Goal: Feedback & Contribution: Leave review/rating

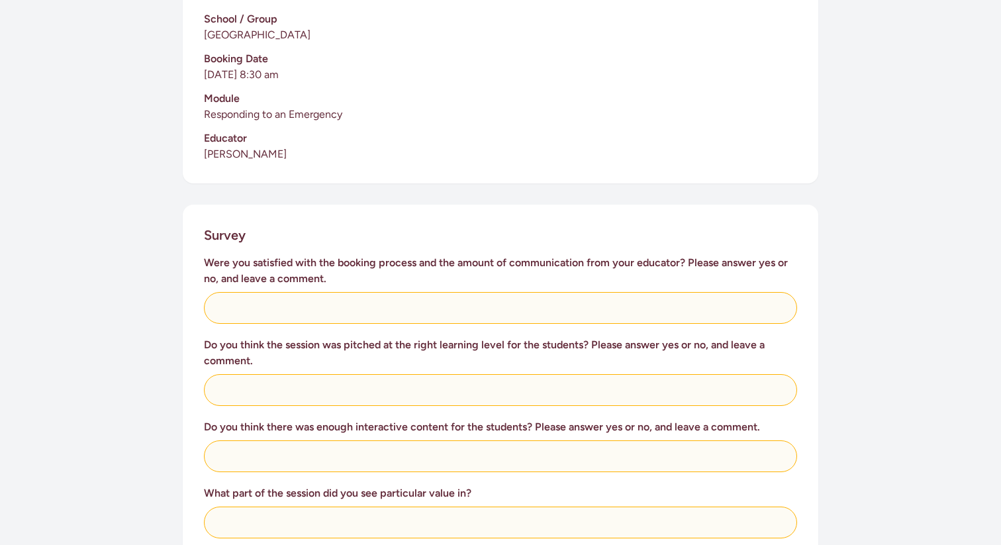
scroll to position [371, 0]
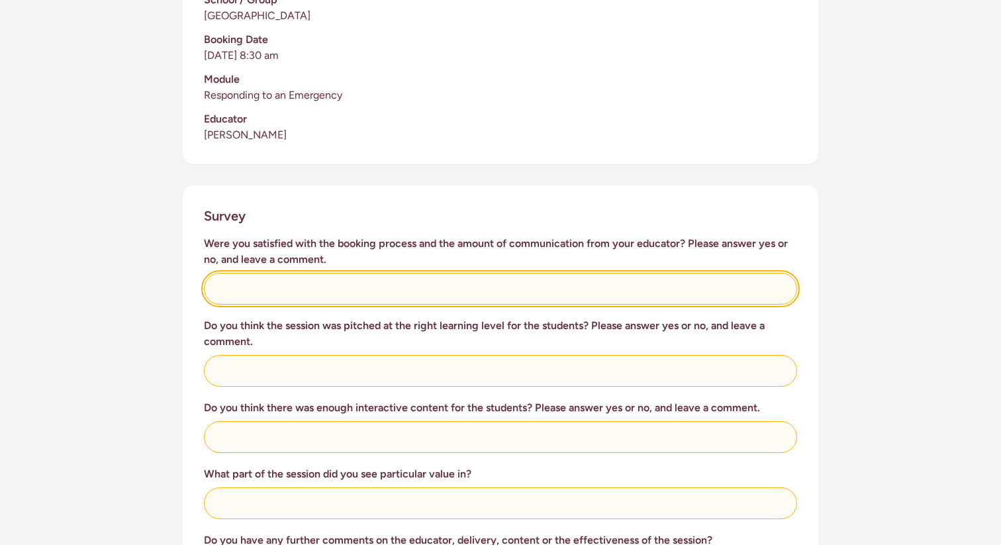
click at [469, 273] on input "text" at bounding box center [500, 289] width 593 height 32
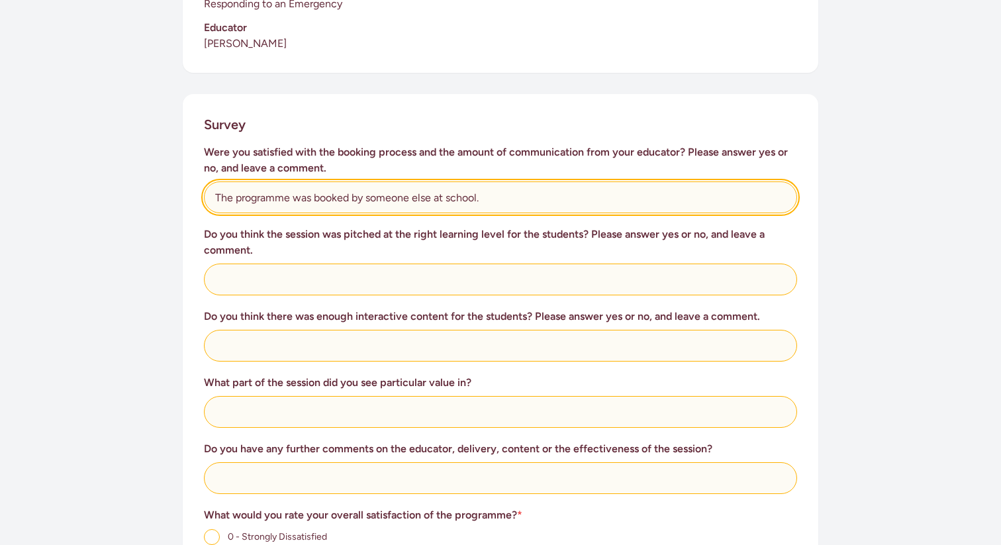
scroll to position [465, 0]
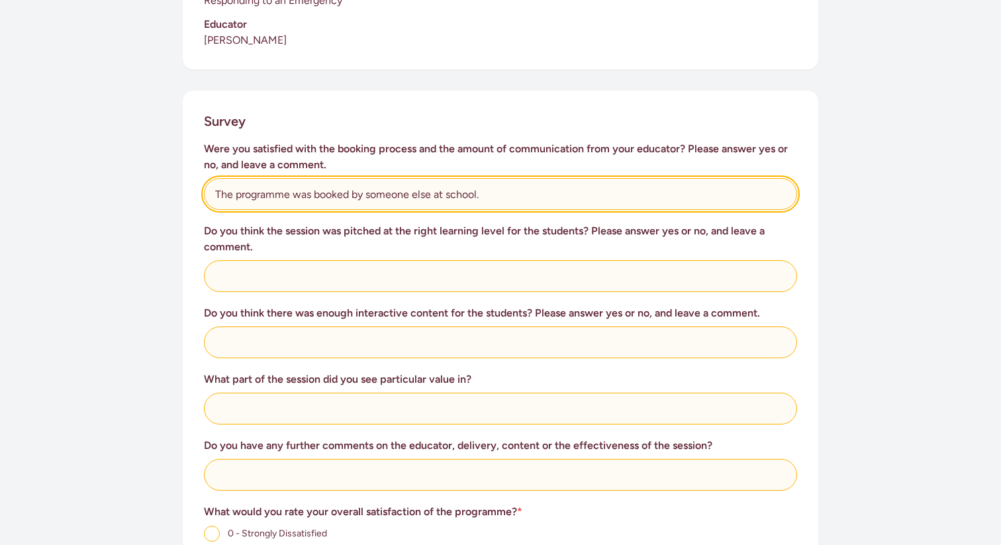
type input "The programme was booked by someone else at school."
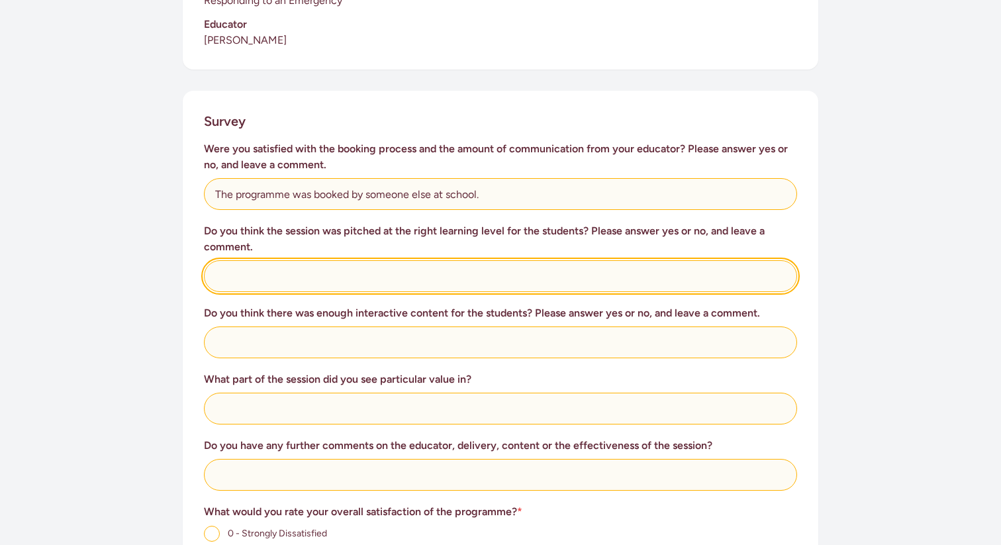
click at [407, 267] on input "text" at bounding box center [500, 276] width 593 height 32
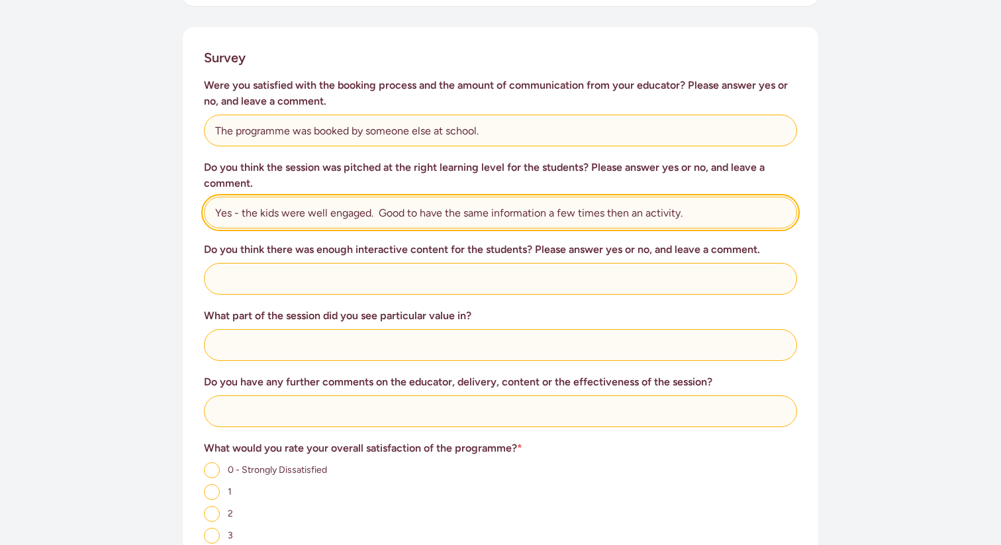
scroll to position [538, 0]
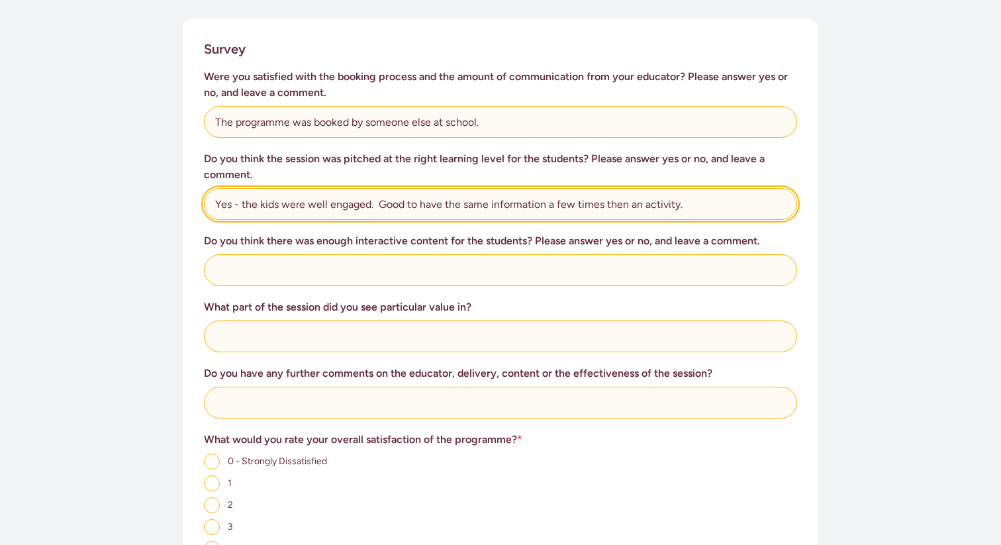
type input "Yes - the kids were well engaged. Good to have the same information a few times…"
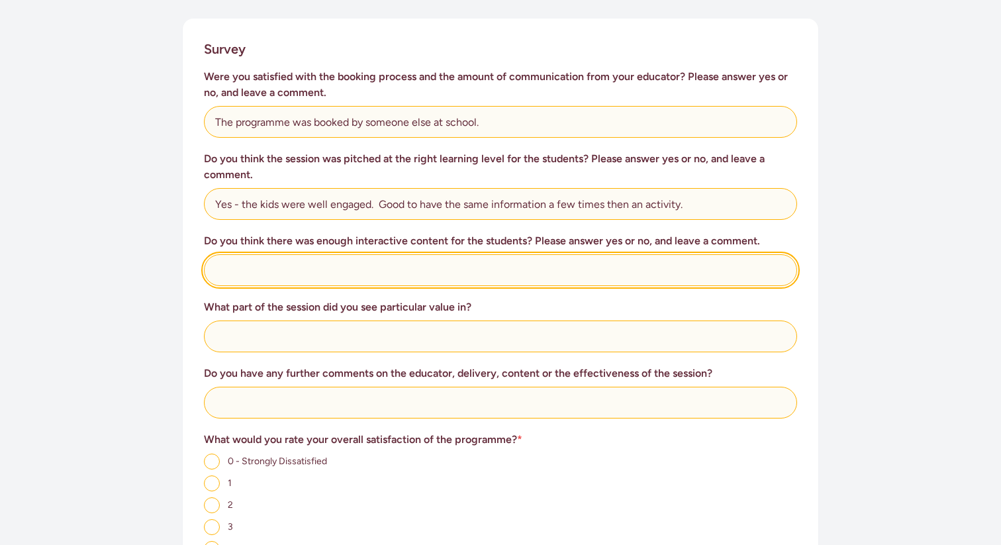
click at [406, 254] on input "text" at bounding box center [500, 270] width 593 height 32
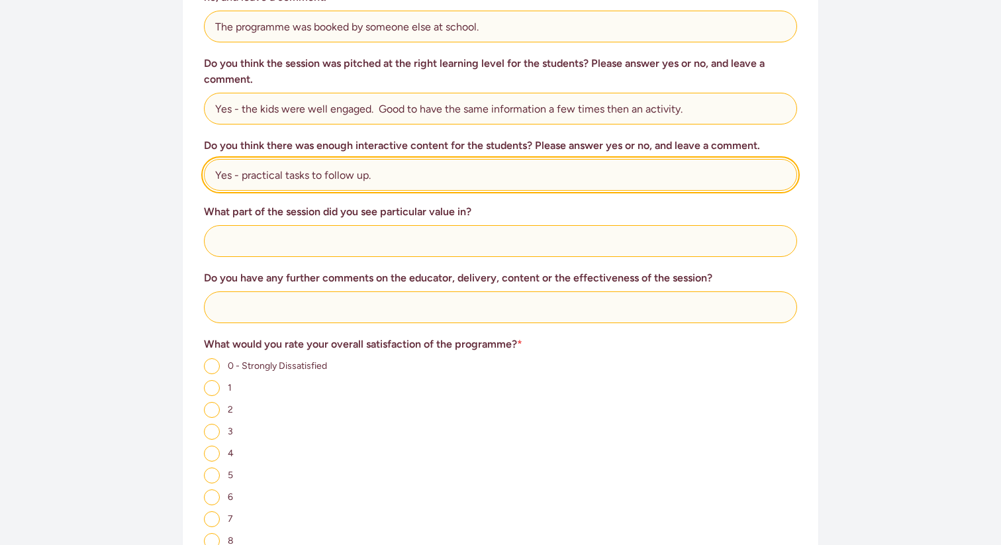
scroll to position [637, 0]
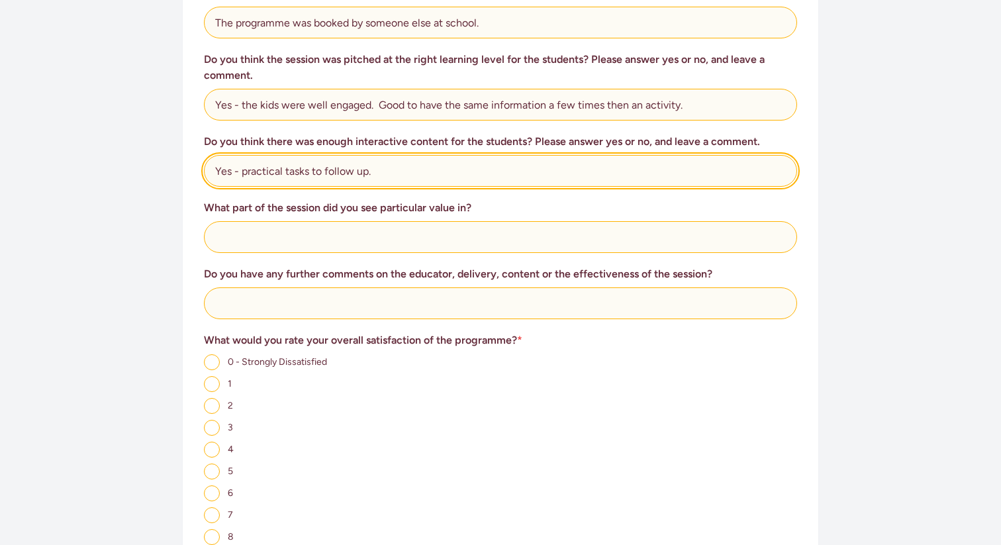
type input "Yes - practical tasks to follow up."
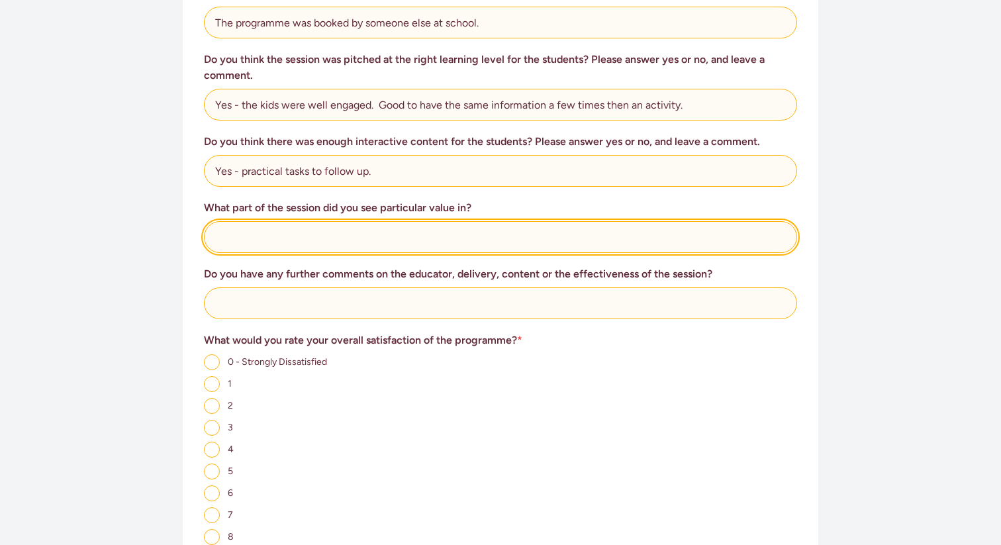
click at [372, 226] on input "text" at bounding box center [500, 237] width 593 height 32
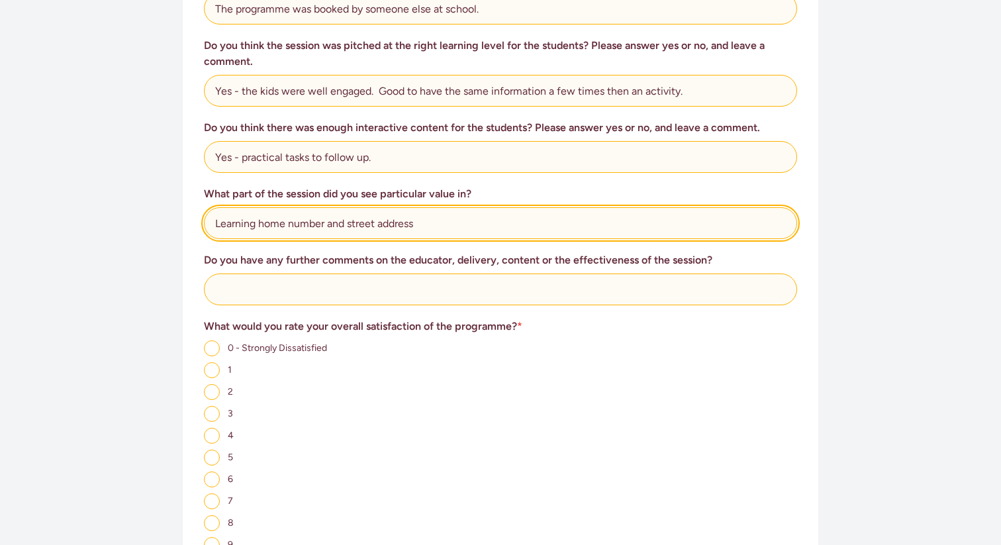
scroll to position [652, 0]
type input "Learning home number and street address"
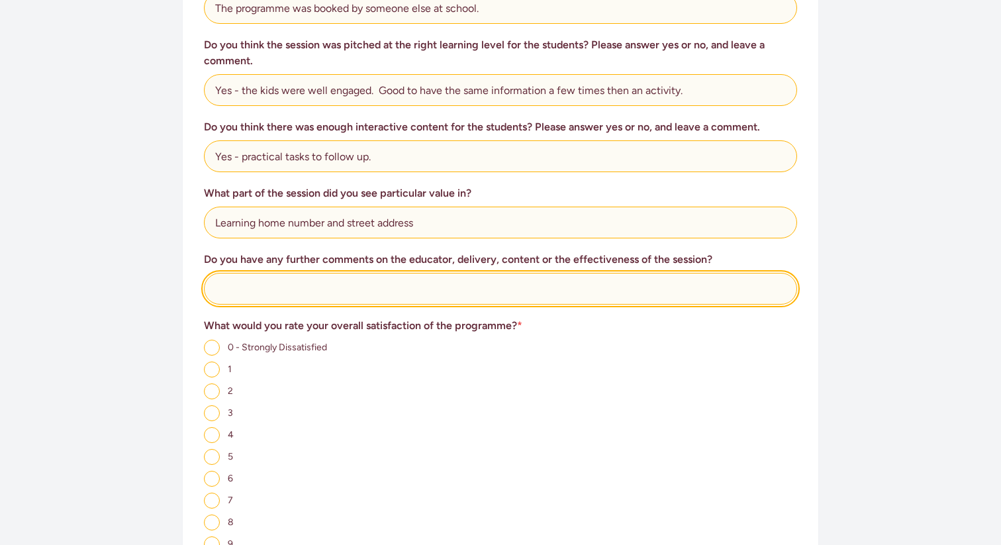
click at [382, 273] on input "text" at bounding box center [500, 289] width 593 height 32
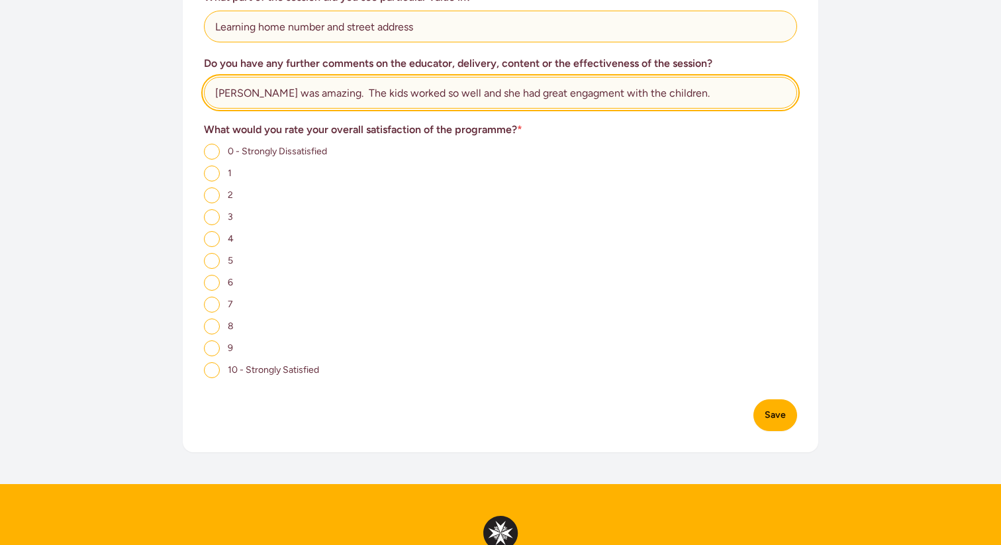
scroll to position [849, 0]
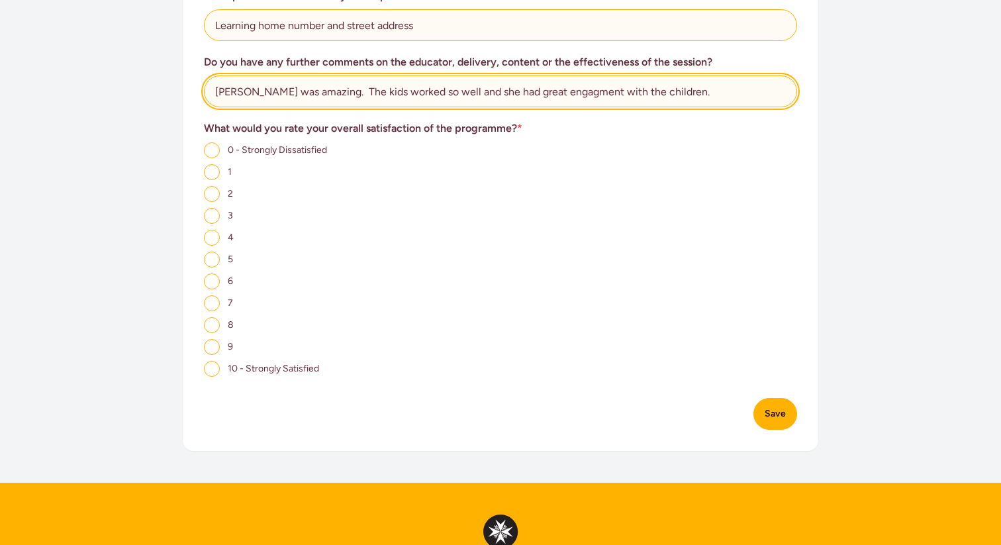
type input "[PERSON_NAME] was amazing. The kids worked so well and she had great engagment …"
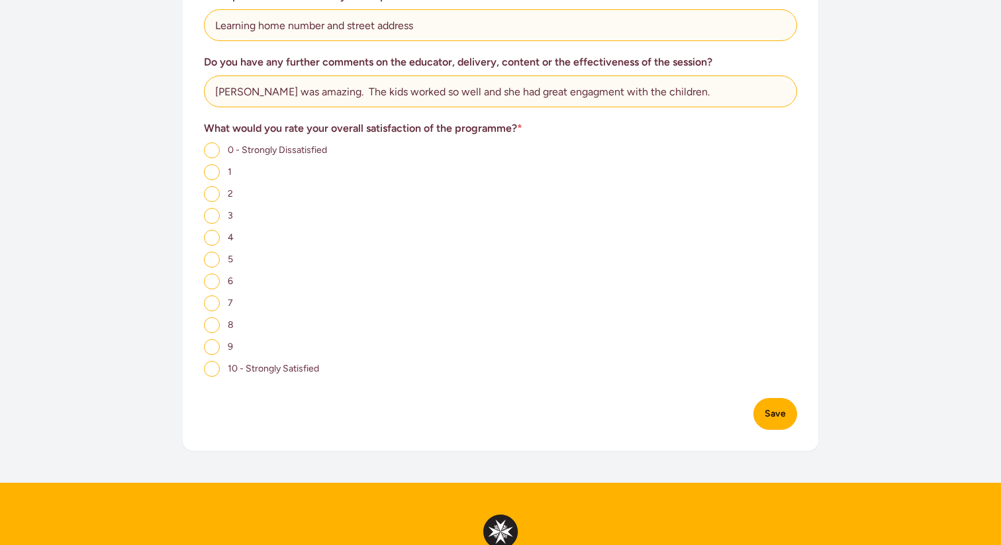
click at [213, 361] on input "10 - Strongly Satisfied" at bounding box center [212, 369] width 16 height 16
radio input "true"
click at [780, 407] on button "Save" at bounding box center [775, 414] width 44 height 32
